Goal: Check status: Check status

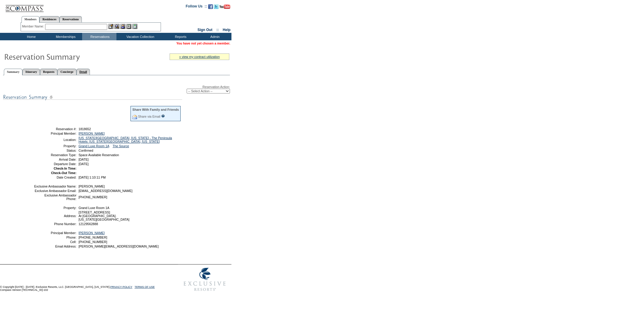
click at [90, 71] on link "Detail" at bounding box center [83, 72] width 14 height 6
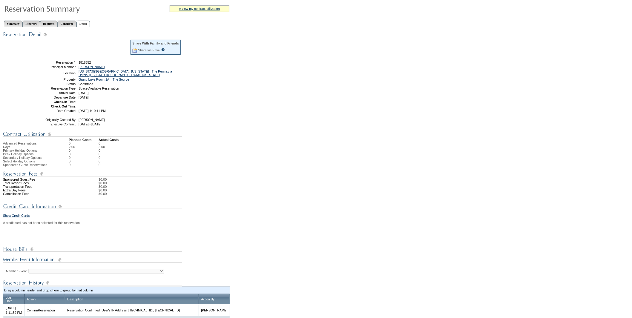
scroll to position [163, 0]
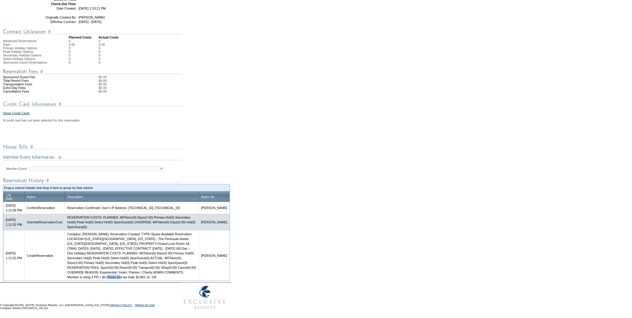
drag, startPoint x: 126, startPoint y: 278, endPoint x: 141, endPoint y: 279, distance: 15.3
click at [141, 279] on td "Compass; [PERSON_NAME]; Reservation Created: TYPE=Space Available Reservation L…" at bounding box center [132, 256] width 134 height 50
copy td "$3,801.22"
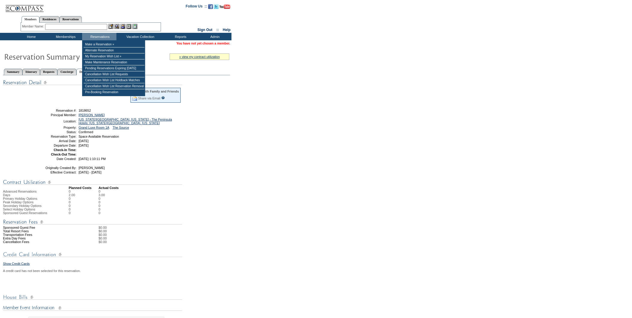
click at [77, 23] on div "Member Name: Destination or Residence: ReservationId:" at bounding box center [91, 27] width 140 height 9
click at [76, 19] on link "Reservations" at bounding box center [70, 19] width 22 height 6
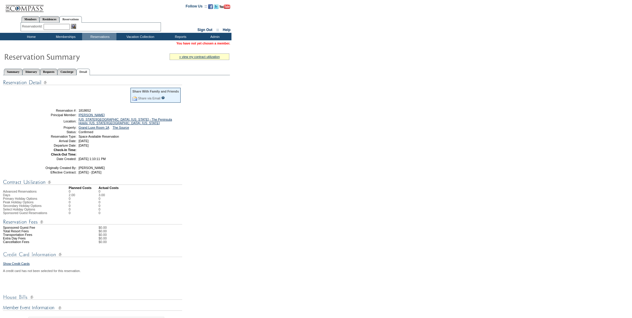
click at [63, 25] on input "text" at bounding box center [57, 27] width 26 height 6
paste input "1818637"
type input "1818637"
click at [74, 26] on img at bounding box center [73, 26] width 5 height 5
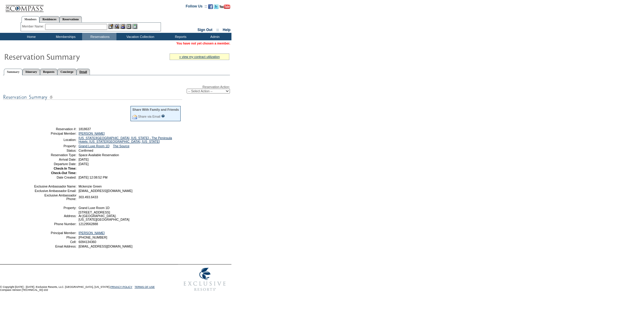
click at [90, 69] on link "Detail" at bounding box center [83, 72] width 14 height 6
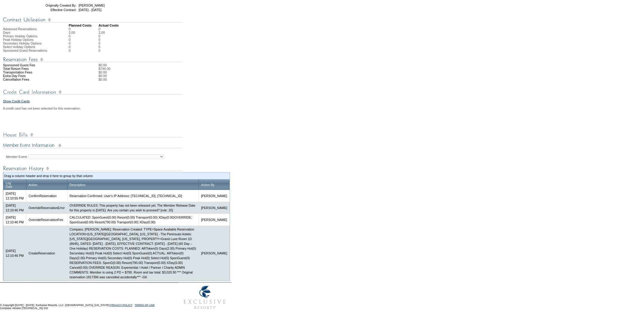
scroll to position [185, 0]
drag, startPoint x: 77, startPoint y: 278, endPoint x: 93, endPoint y: 280, distance: 15.9
click at [93, 280] on td "Compass; Galen Kelly; Reservation Created: TYPE=Space Available Reservation LOC…" at bounding box center [133, 253] width 132 height 55
copy td "$3,020.90"
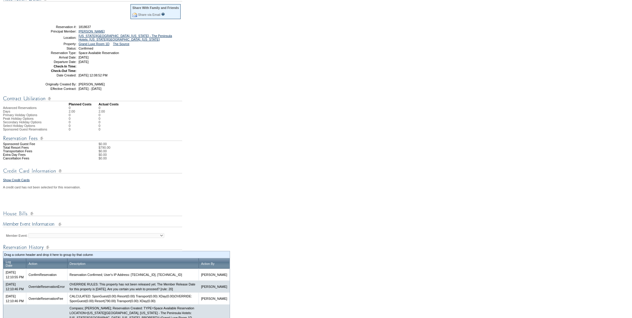
scroll to position [0, 0]
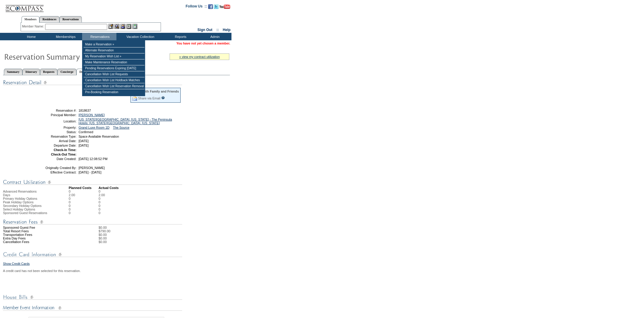
click at [93, 27] on input "text" at bounding box center [76, 27] width 62 height 6
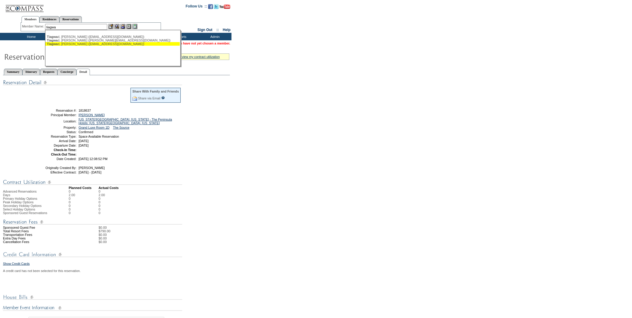
click at [86, 44] on div "Tiagwa d, Michael (mtiagwad@connerstrong.com)" at bounding box center [112, 44] width 131 height 4
type input "Tiagwad, Michael (mtiagwad@connerstrong.com)"
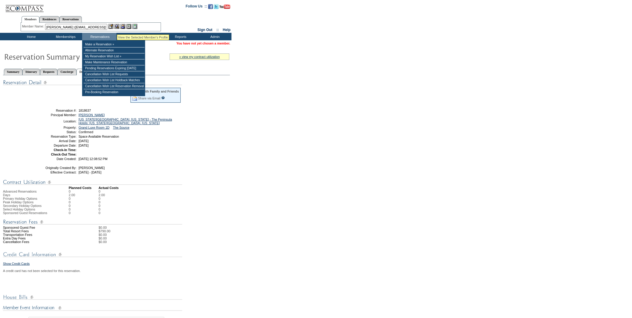
click at [117, 27] on img at bounding box center [116, 26] width 5 height 5
